Goal: Communication & Community: Answer question/provide support

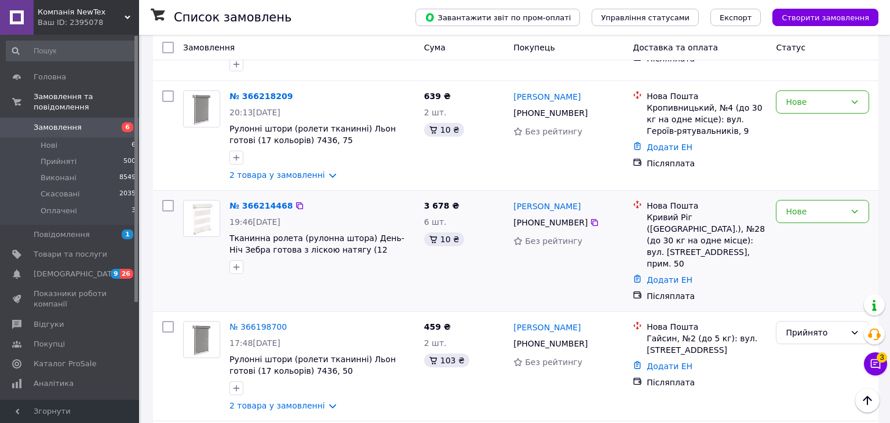
scroll to position [440, 0]
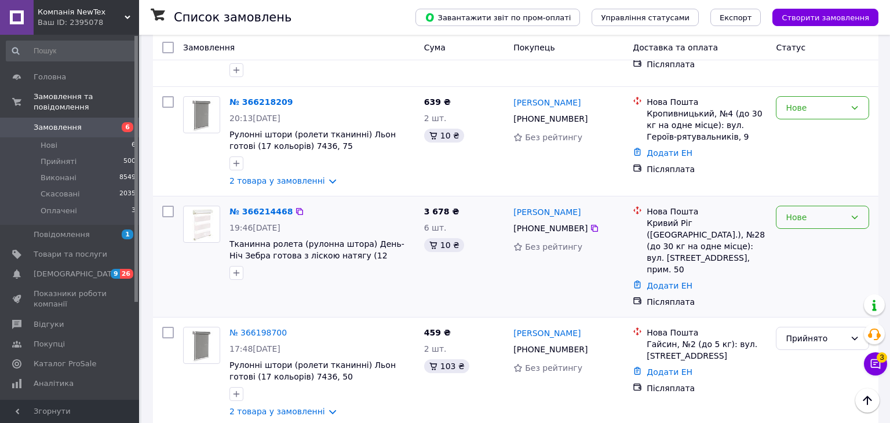
click at [843, 211] on div "Нове" at bounding box center [815, 217] width 60 height 13
click at [829, 203] on li "Прийнято" at bounding box center [822, 203] width 92 height 21
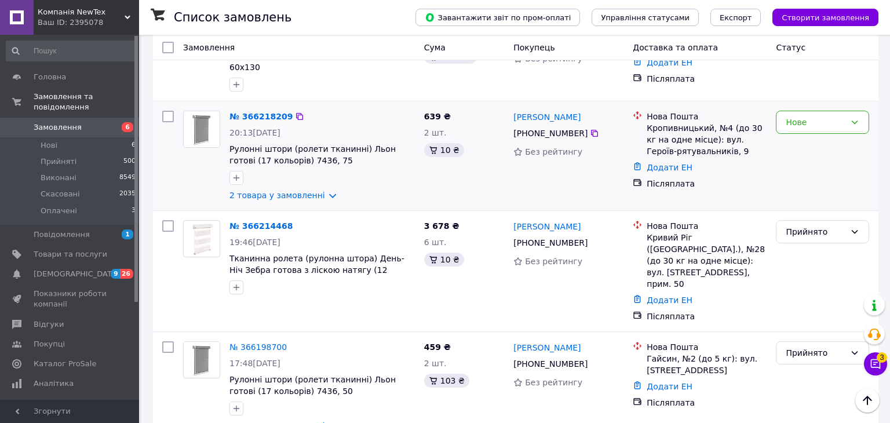
scroll to position [422, 0]
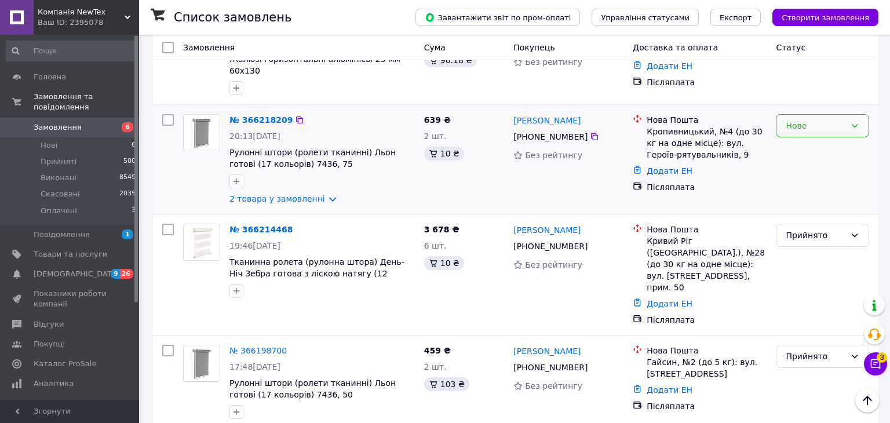
click at [854, 121] on icon at bounding box center [854, 125] width 9 height 9
click at [840, 114] on li "Прийнято" at bounding box center [822, 112] width 92 height 21
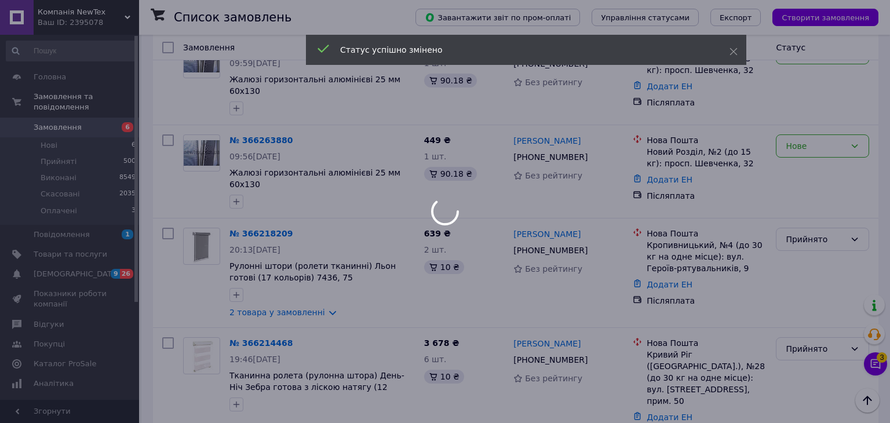
scroll to position [231, 0]
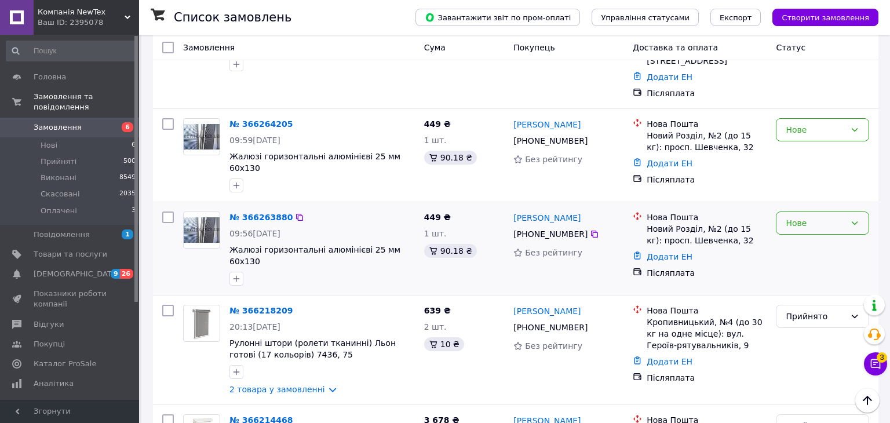
click at [827, 217] on div "Нове" at bounding box center [815, 223] width 60 height 13
click at [800, 214] on li "Прийнято" at bounding box center [822, 216] width 92 height 21
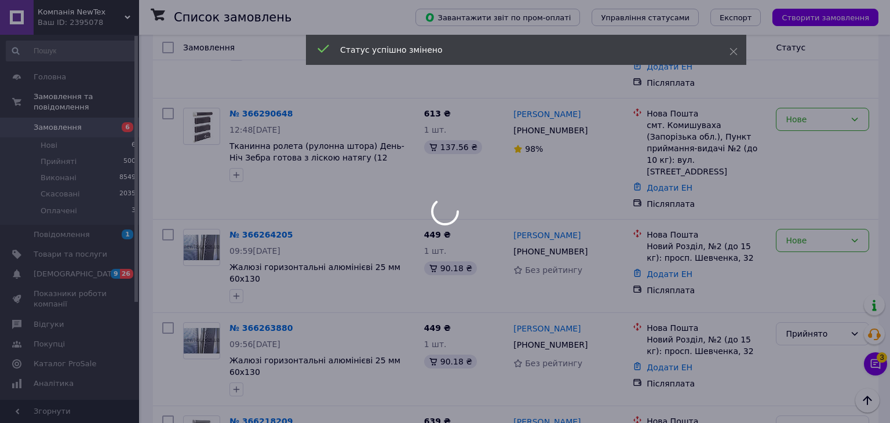
scroll to position [120, 0]
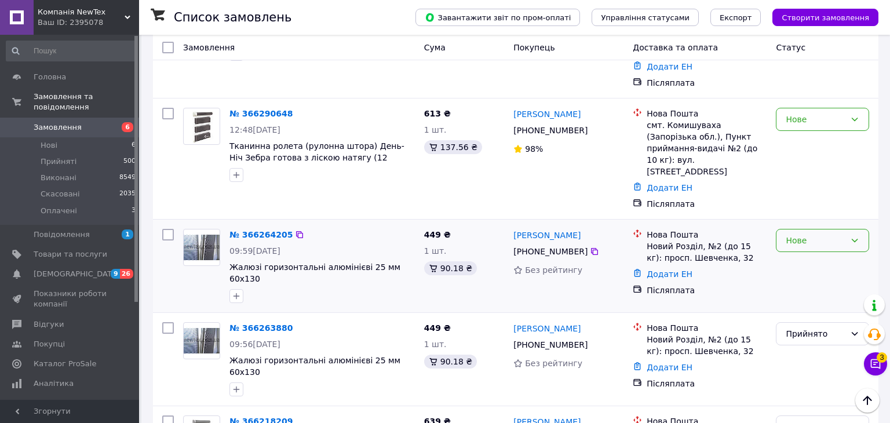
click at [828, 234] on div "Нове" at bounding box center [815, 240] width 60 height 13
click at [799, 241] on li "Прийнято" at bounding box center [822, 241] width 92 height 21
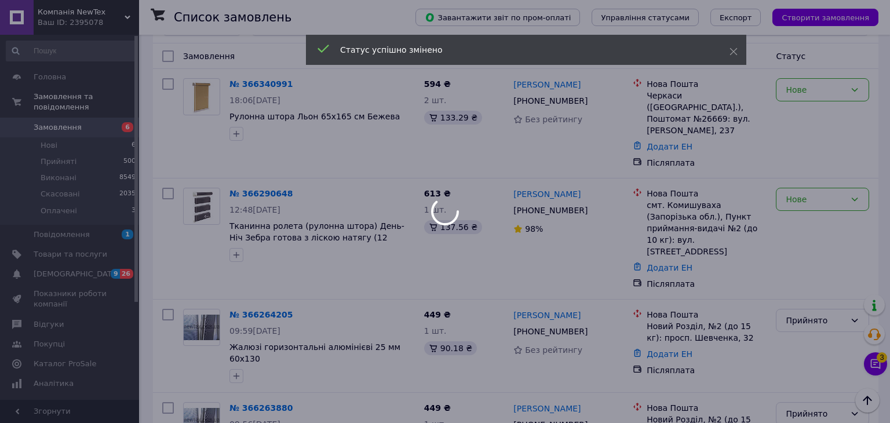
scroll to position [0, 0]
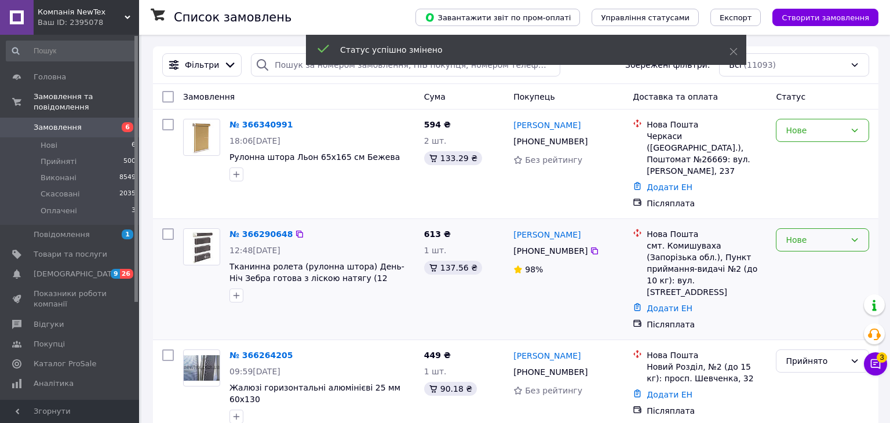
click at [851, 235] on icon at bounding box center [854, 239] width 9 height 9
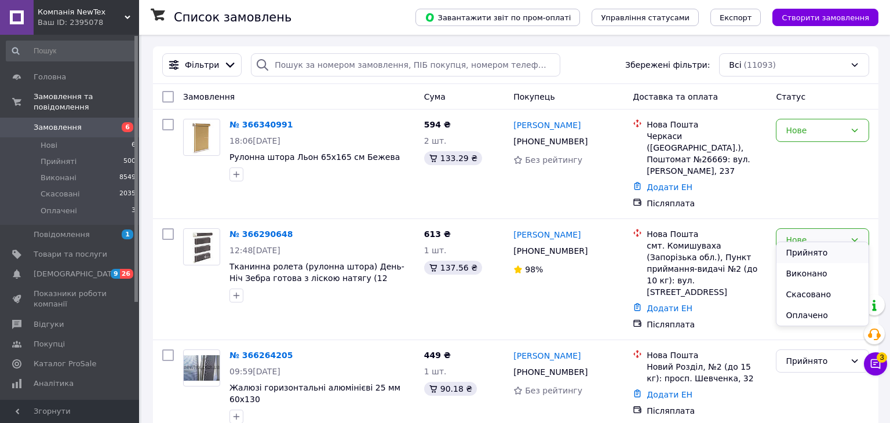
click at [815, 253] on li "Прийнято" at bounding box center [822, 252] width 92 height 21
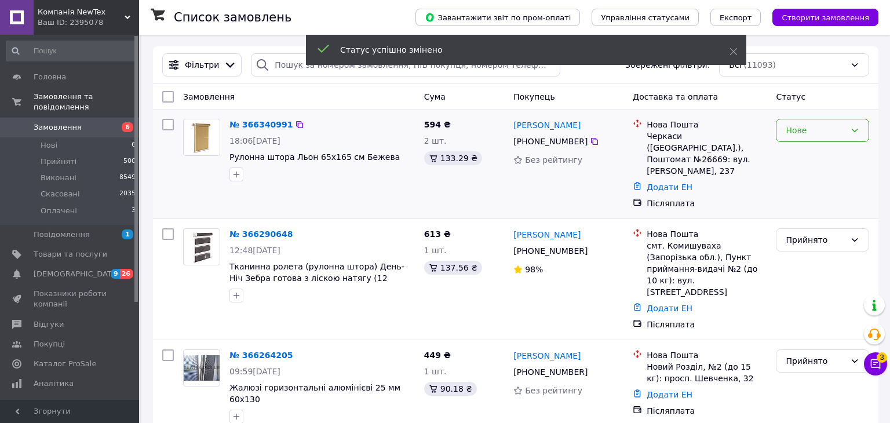
click at [843, 125] on div "Нове" at bounding box center [815, 130] width 60 height 13
click at [828, 155] on li "Прийнято" at bounding box center [822, 154] width 92 height 21
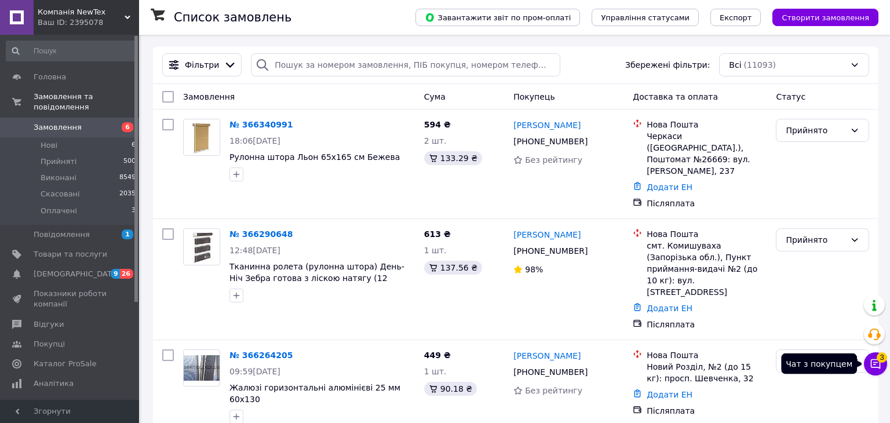
click at [877, 362] on icon at bounding box center [875, 364] width 12 height 12
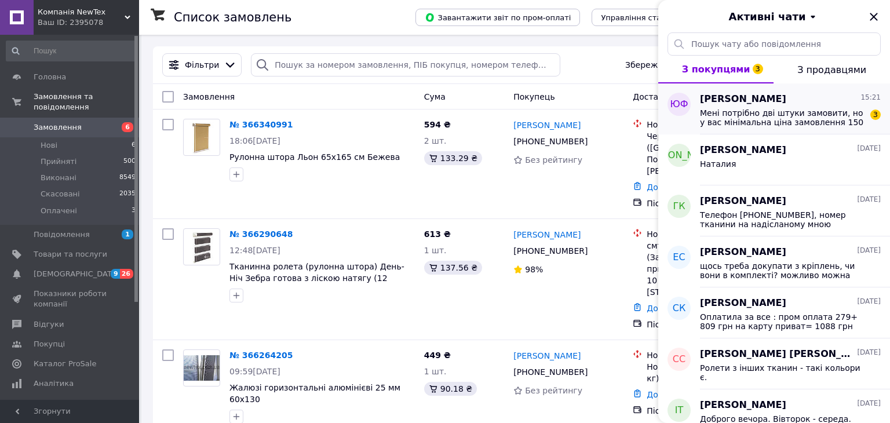
click at [764, 128] on div "[PERSON_NAME] 15:21 Мені потрібно дві штуки замовити, но у вас мінімальна ціна …" at bounding box center [795, 108] width 190 height 51
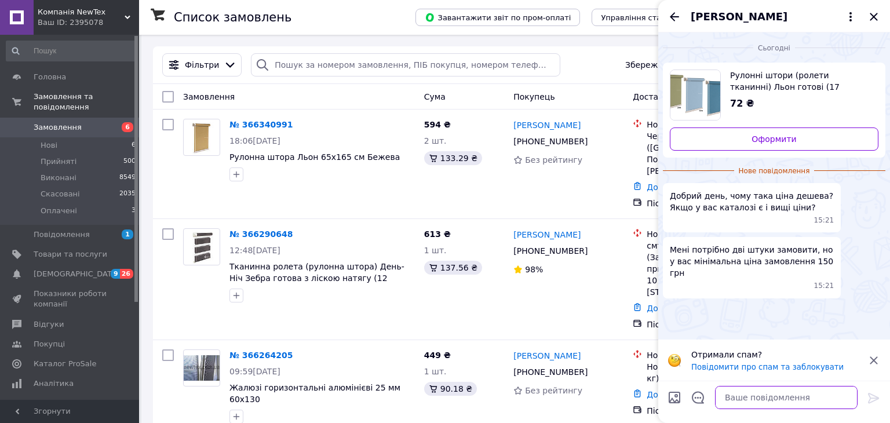
click at [732, 397] on textarea at bounding box center [786, 397] width 142 height 23
click at [792, 397] on textarea "Доброго вечора 72 грн. вартість" at bounding box center [775, 397] width 166 height 23
click at [841, 395] on textarea "Доброго вечора 72 грн. - це вартість" at bounding box center [775, 397] width 166 height 23
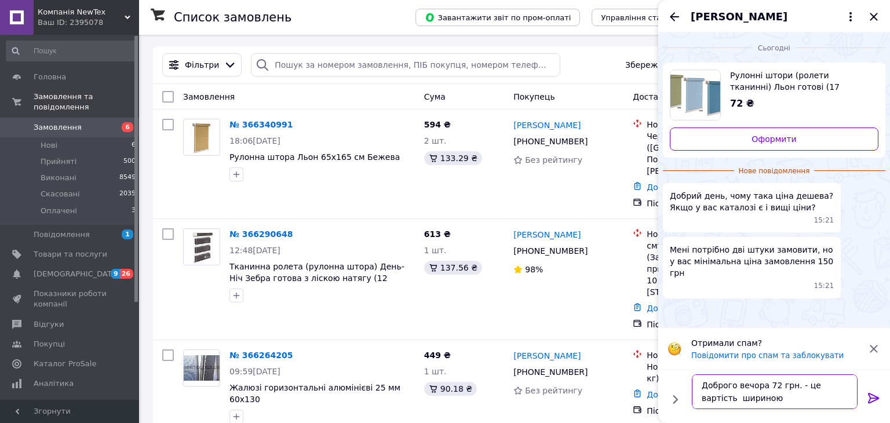
click at [840, 381] on textarea "Доброго вечора 72 грн. - це вартість шириною" at bounding box center [775, 391] width 166 height 35
click at [789, 401] on textarea "Доброго вечора 72 грн. - це вартість рллети шириною" at bounding box center [775, 391] width 166 height 35
type textarea "Доброго вечора 72 грн. - це вартість рллети шириною тканини 25 см."
click at [866, 396] on icon at bounding box center [873, 398] width 14 height 14
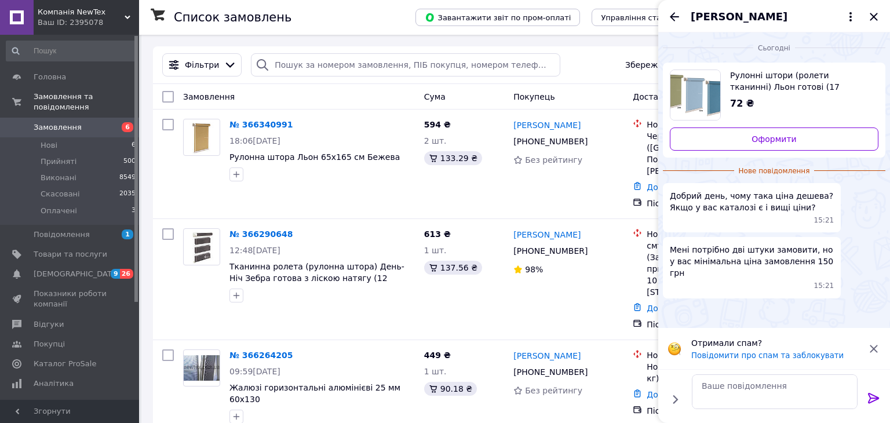
scroll to position [0, 0]
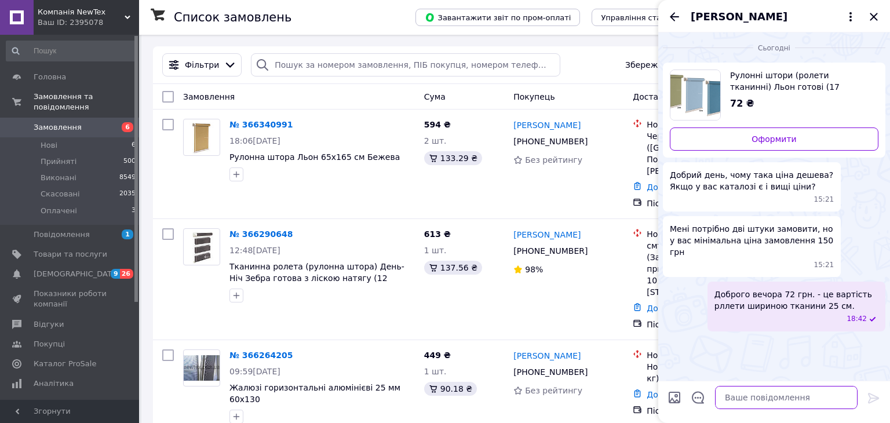
click at [752, 398] on textarea at bounding box center [786, 397] width 142 height 23
type textarea "Якщо ширина тканини більша - відповідно і вартість більша."
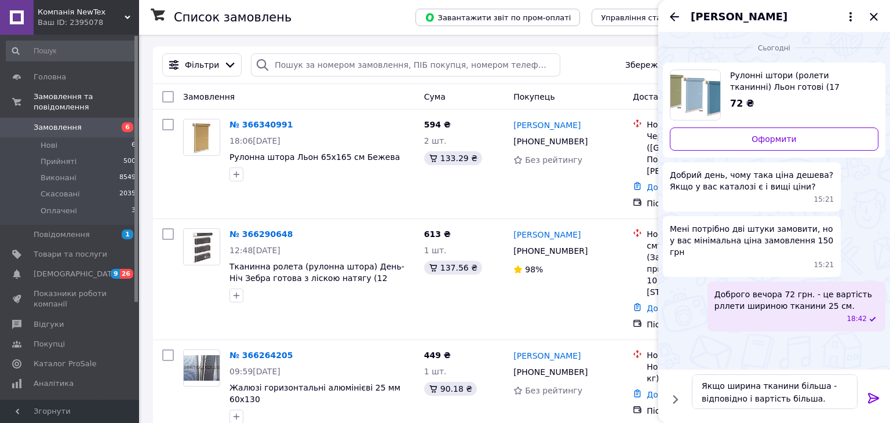
click at [878, 395] on icon at bounding box center [873, 398] width 14 height 14
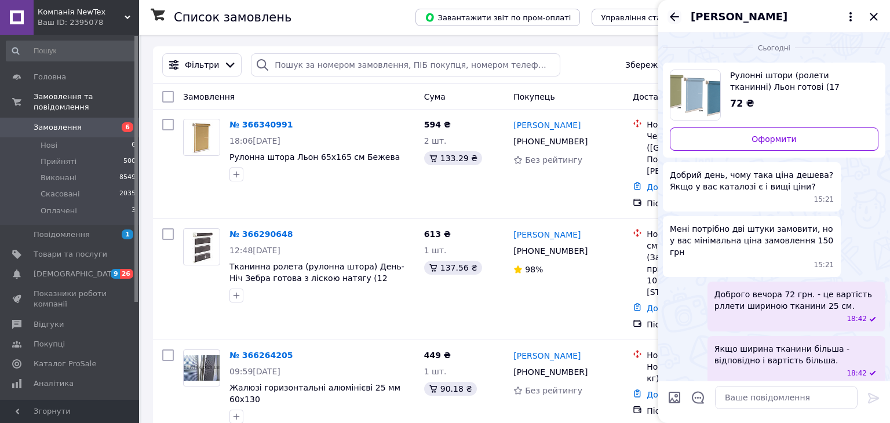
click at [676, 21] on icon "Назад" at bounding box center [674, 17] width 14 height 14
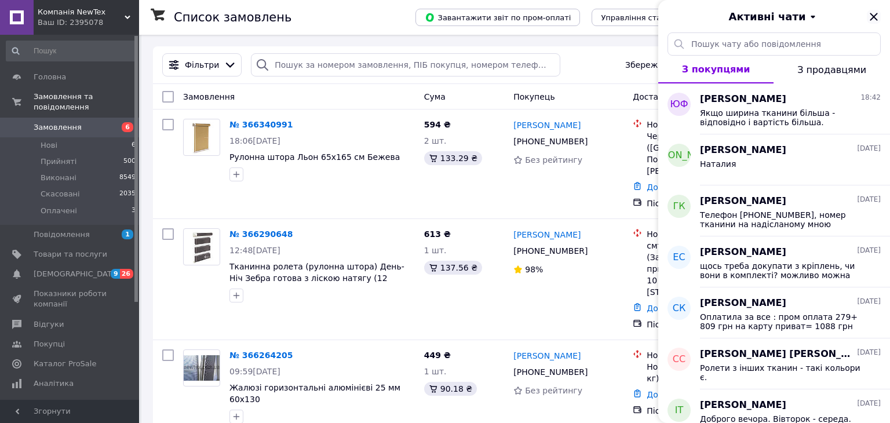
click at [868, 18] on icon "Закрити" at bounding box center [873, 17] width 14 height 14
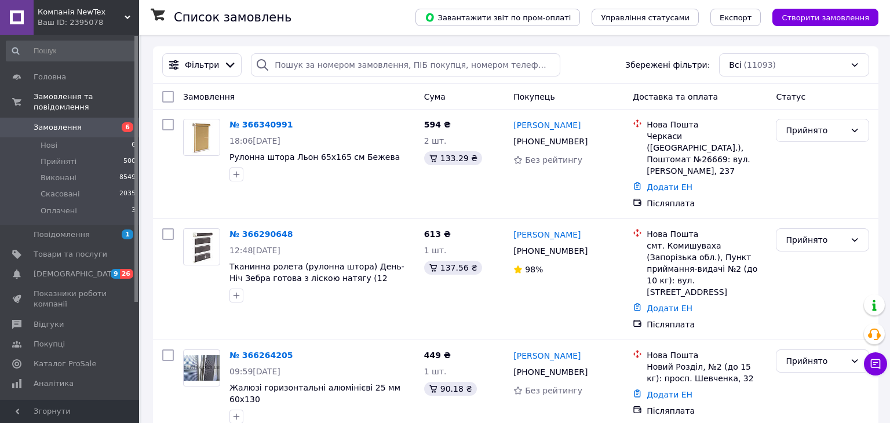
click at [119, 22] on div "Ваш ID: 2395078" at bounding box center [88, 22] width 101 height 10
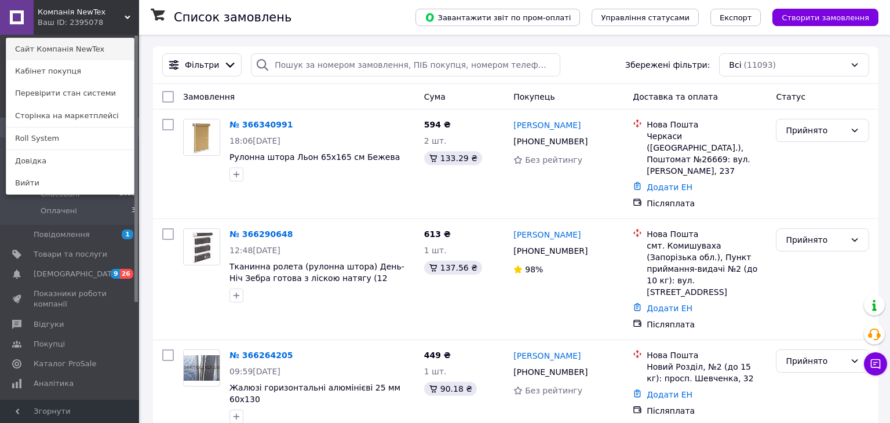
click at [111, 52] on link "Сайт Компанія NewTex" at bounding box center [69, 49] width 127 height 22
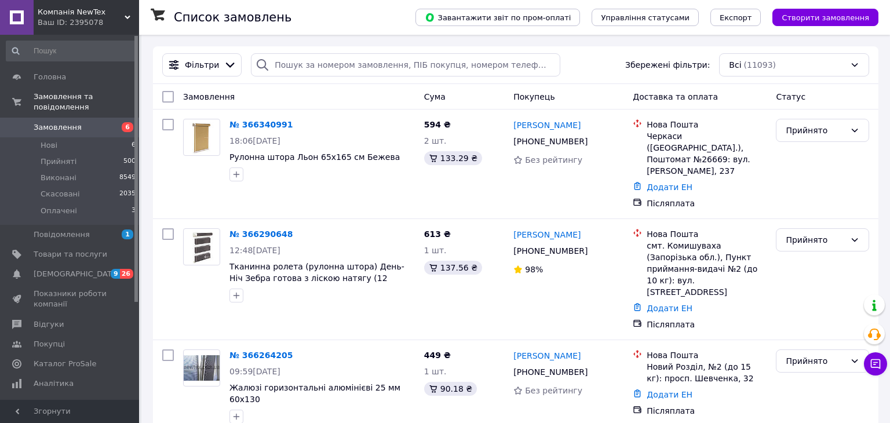
click at [49, 14] on span "Компанія NewTex" at bounding box center [81, 12] width 87 height 10
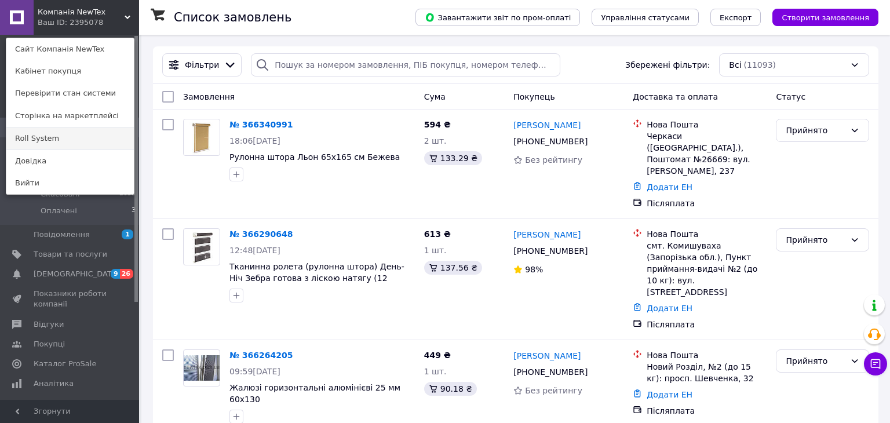
click at [62, 144] on link "Roll System" at bounding box center [69, 138] width 127 height 22
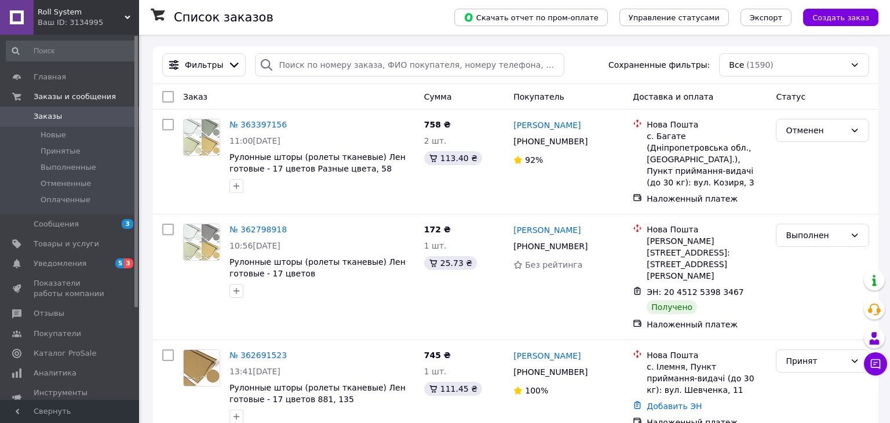
drag, startPoint x: 123, startPoint y: 19, endPoint x: 121, endPoint y: 41, distance: 21.6
click at [123, 20] on div "Ваш ID: 3134995" at bounding box center [88, 22] width 101 height 10
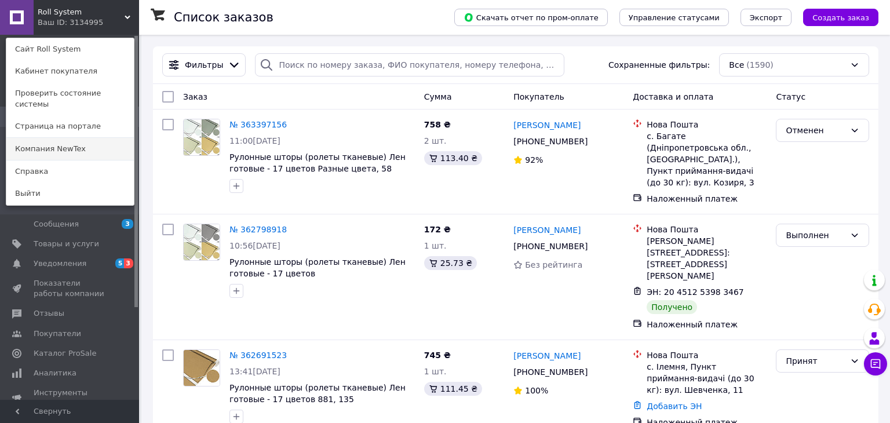
click at [96, 138] on link "Компания NewTex" at bounding box center [69, 149] width 127 height 22
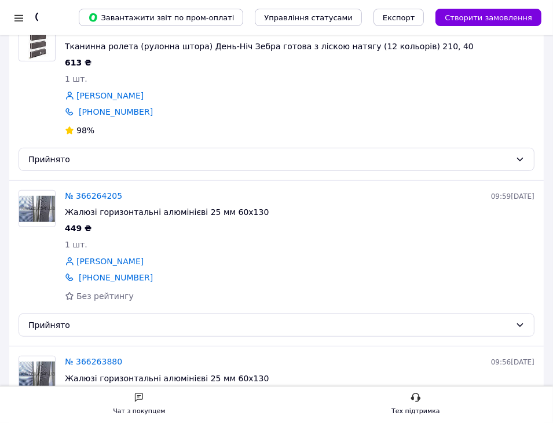
scroll to position [370, 0]
